Goal: Task Accomplishment & Management: Manage account settings

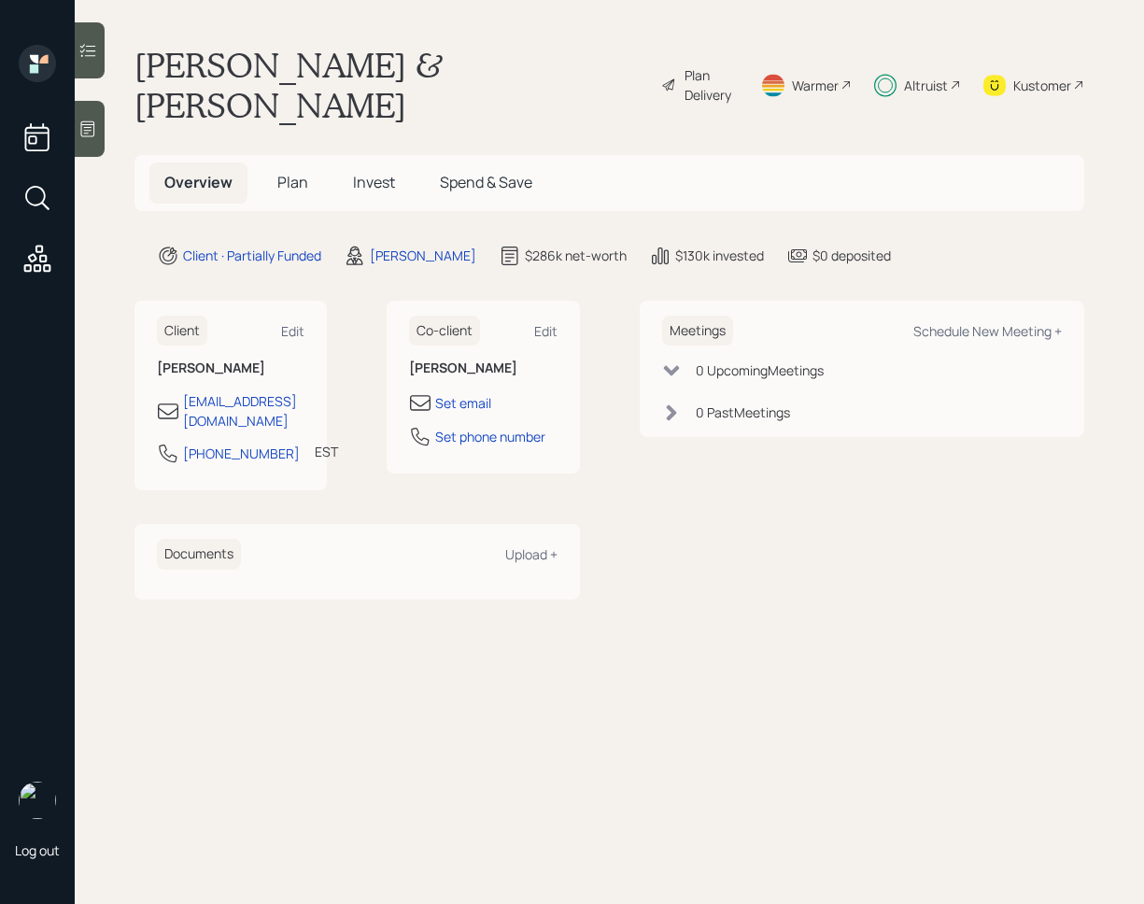
click at [297, 172] on span "Plan" at bounding box center [292, 182] width 31 height 21
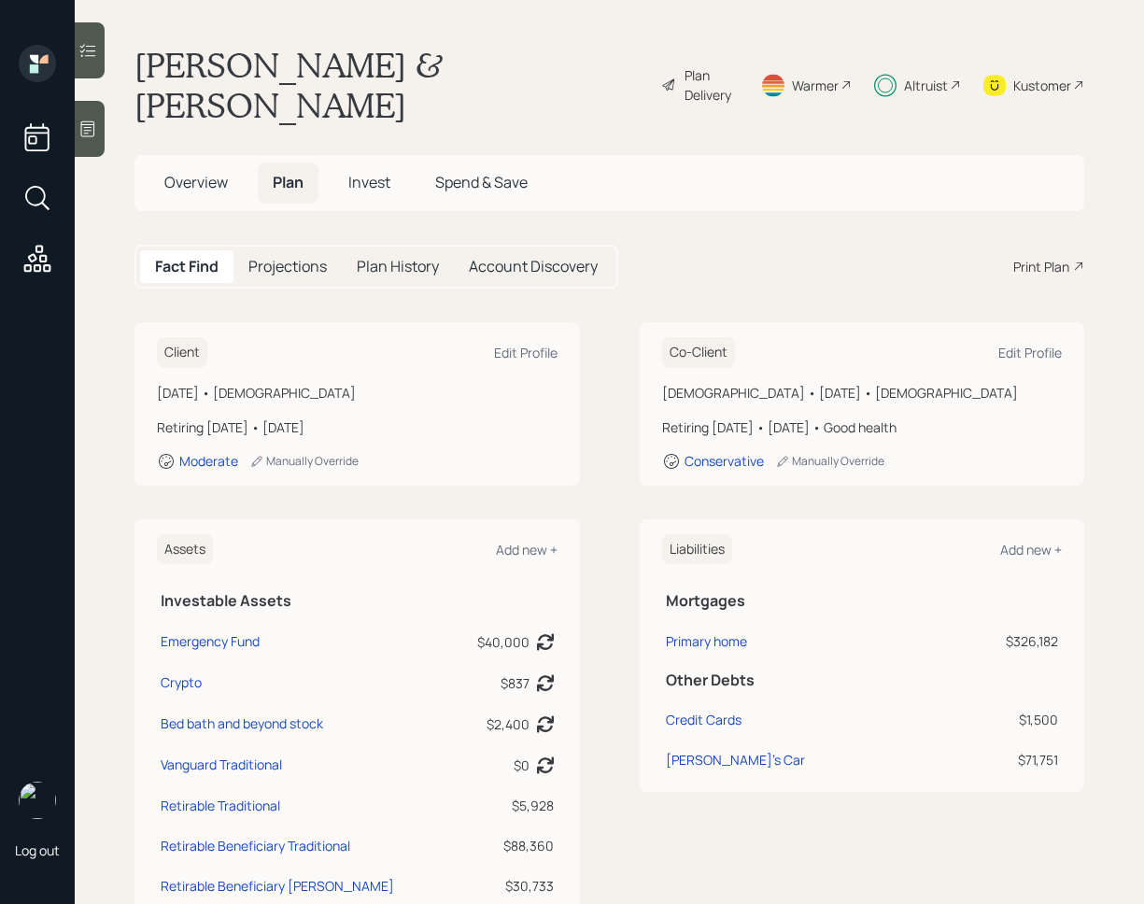
click at [355, 172] on span "Invest" at bounding box center [369, 182] width 42 height 21
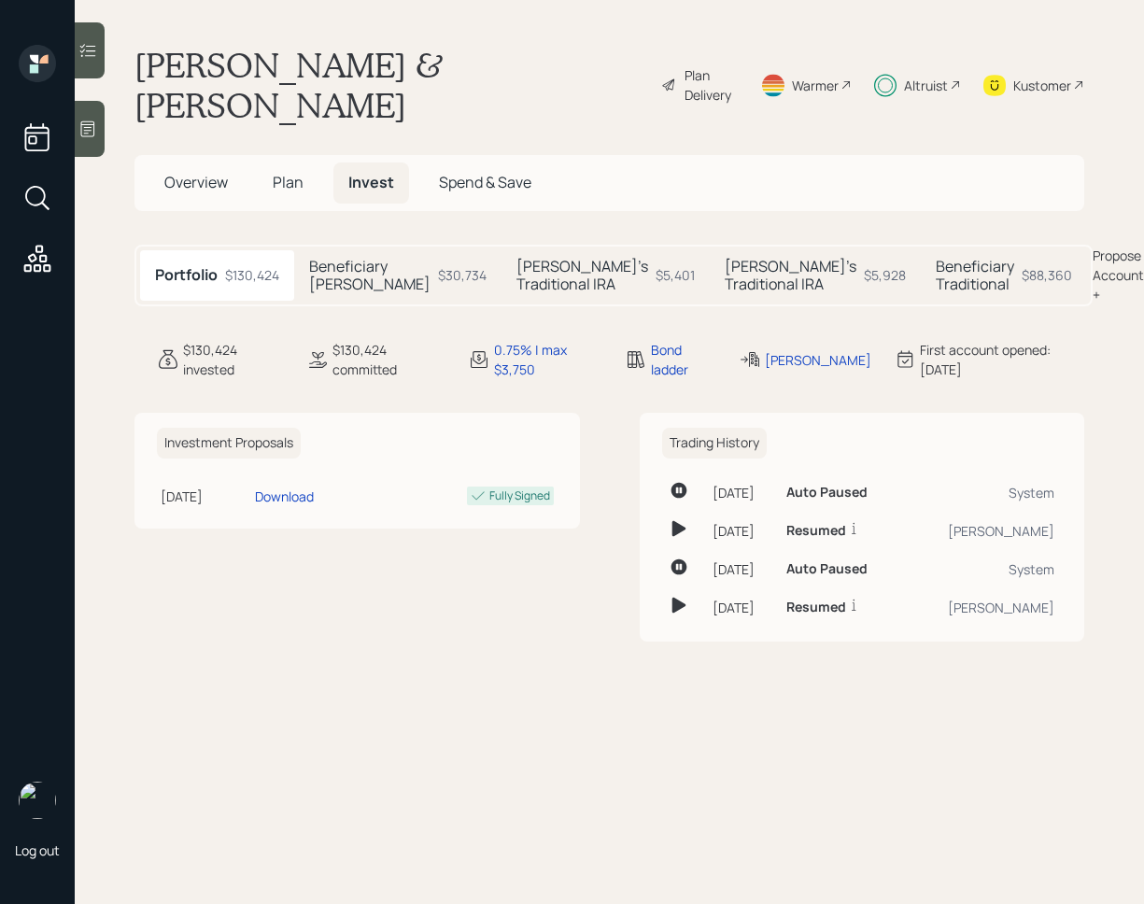
click at [94, 42] on icon at bounding box center [87, 50] width 19 height 19
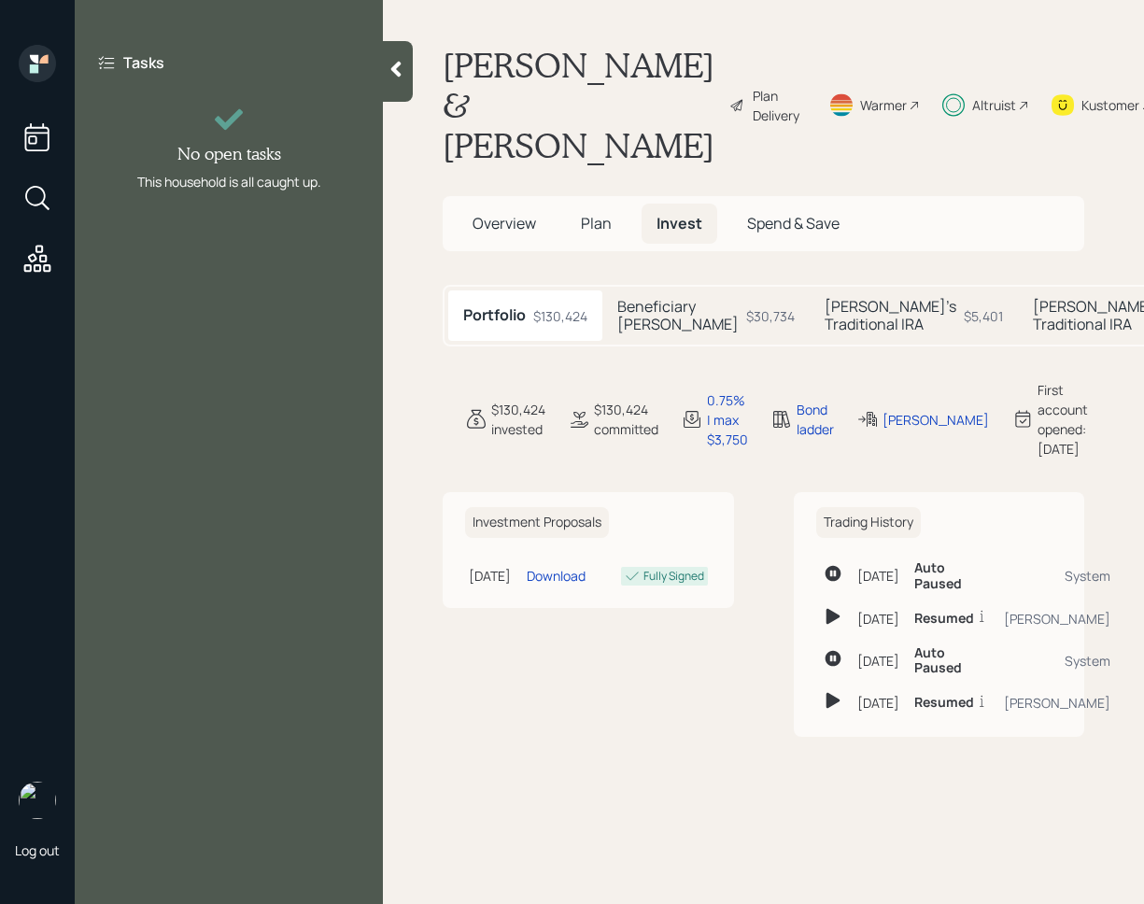
click at [393, 75] on icon at bounding box center [395, 69] width 19 height 19
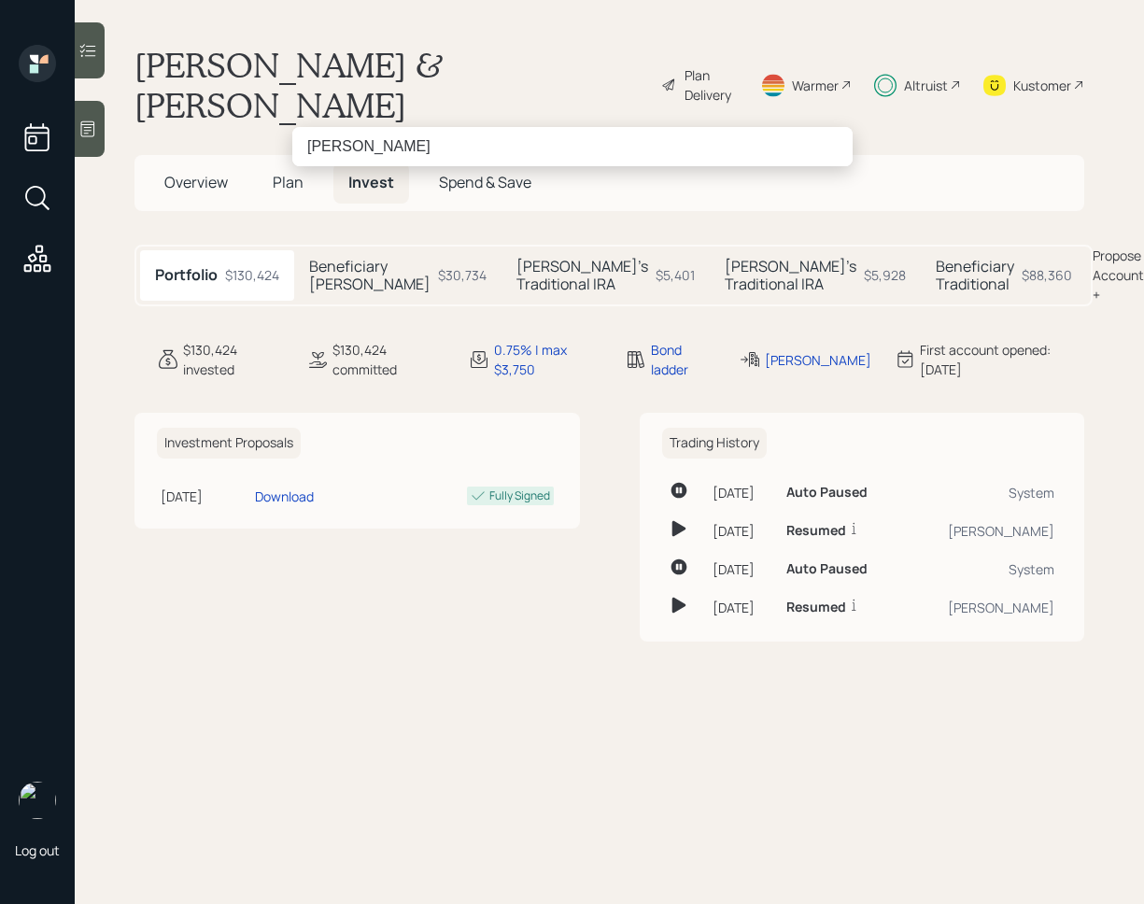
click at [349, 150] on input "[PERSON_NAME]" at bounding box center [572, 146] width 560 height 39
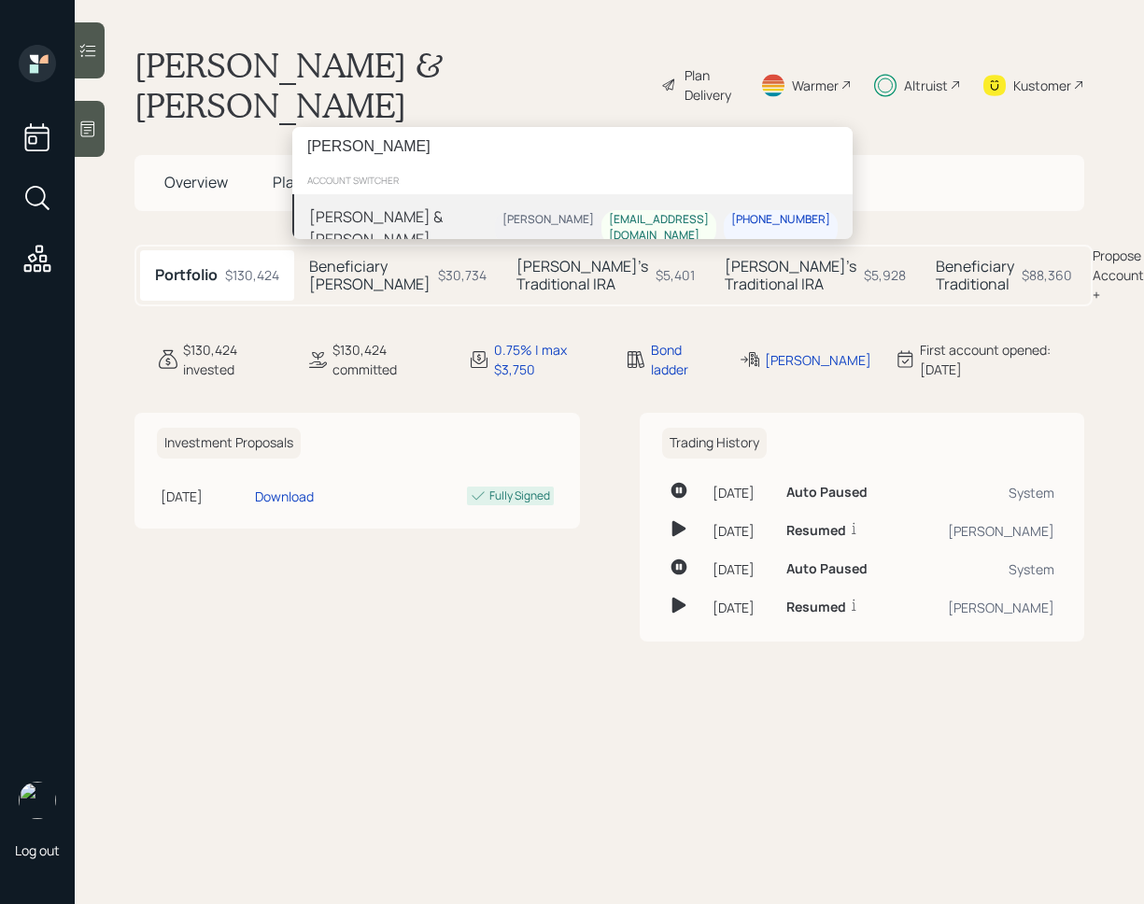
type input "[PERSON_NAME]"
click at [440, 227] on div "[PERSON_NAME] & [PERSON_NAME]" at bounding box center [402, 227] width 186 height 45
